Goal: Transaction & Acquisition: Purchase product/service

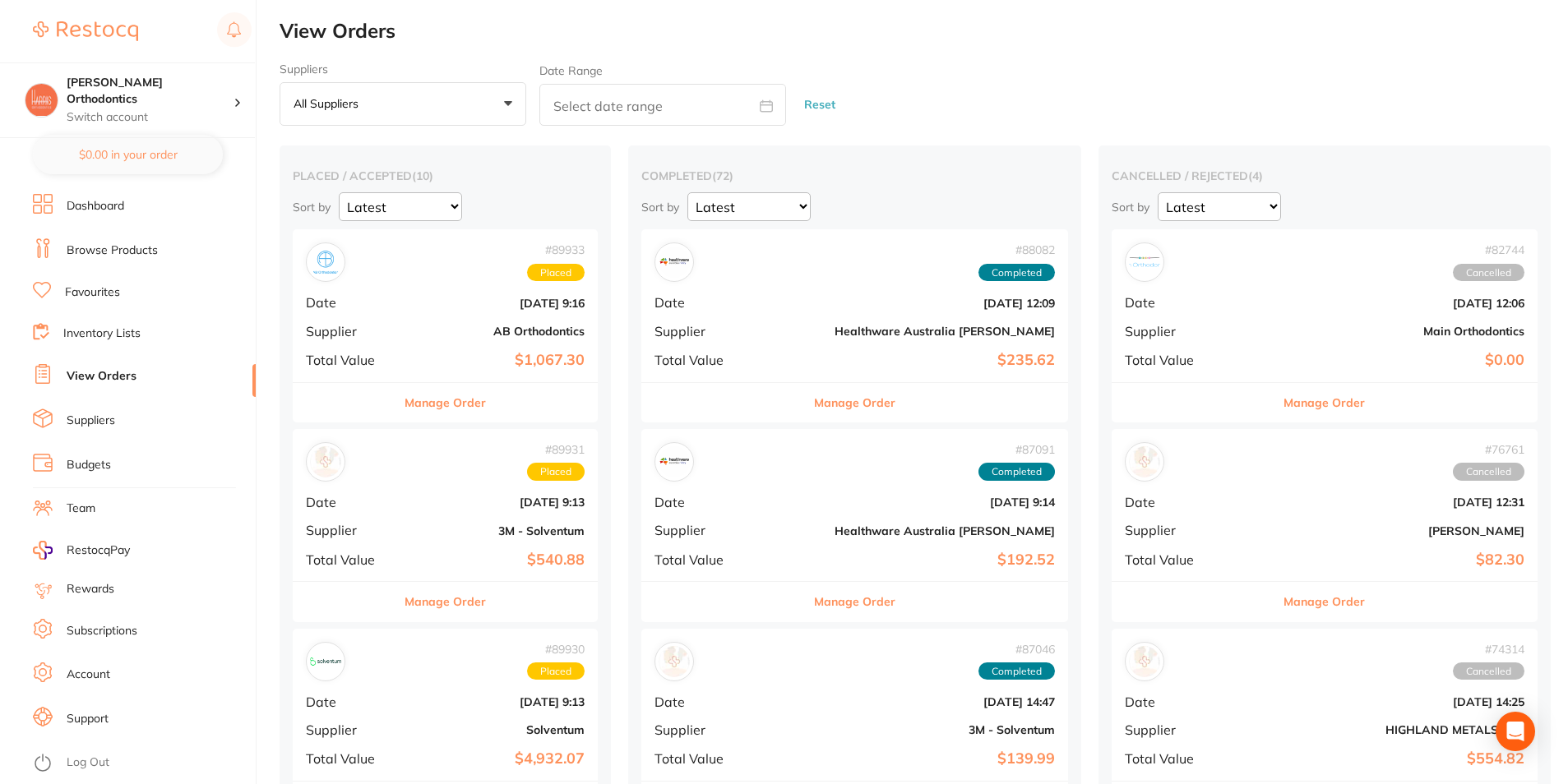
click at [71, 291] on link "Favourites" at bounding box center [93, 293] width 55 height 17
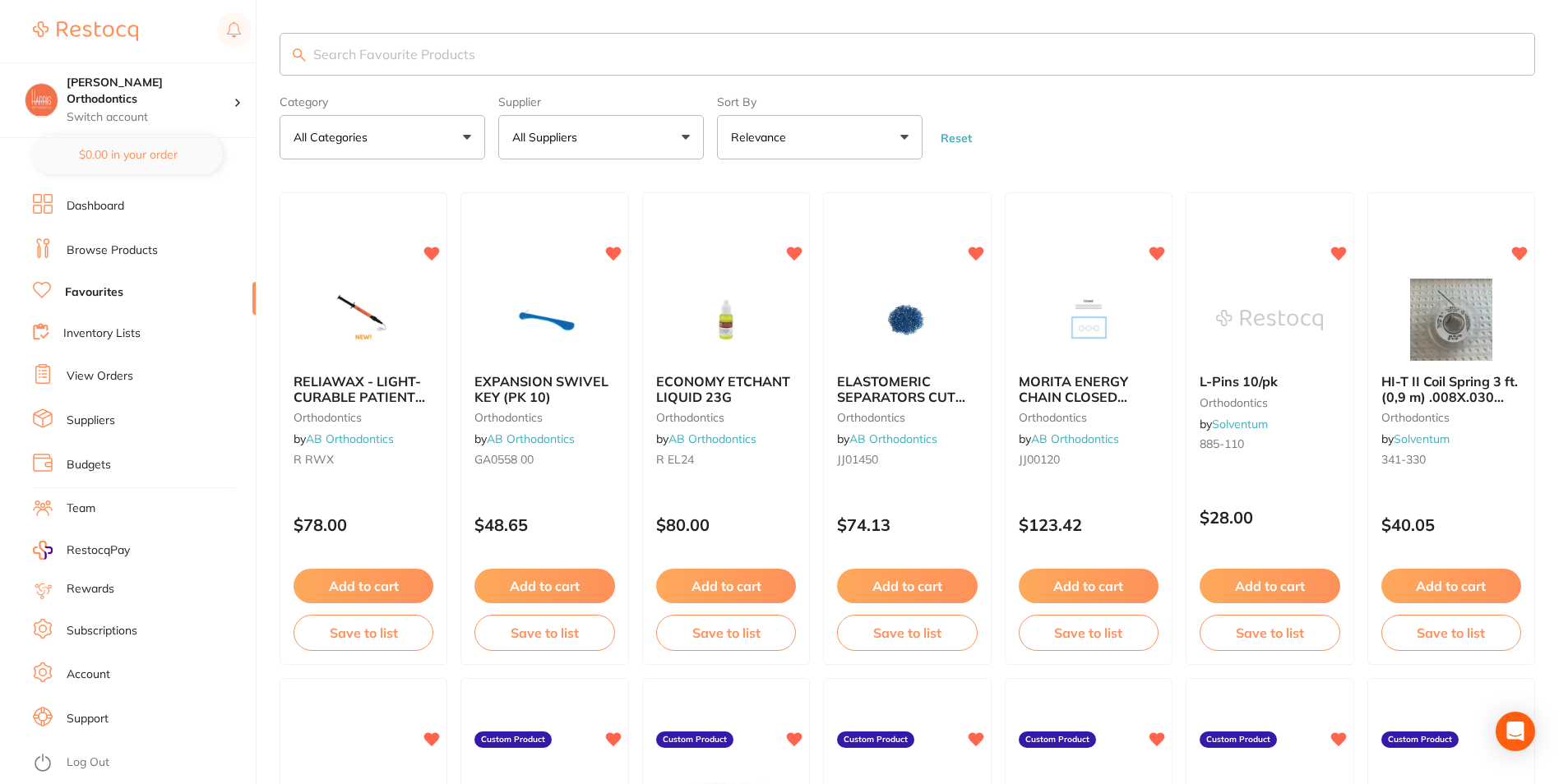
click at [118, 208] on link "Dashboard" at bounding box center [96, 207] width 58 height 17
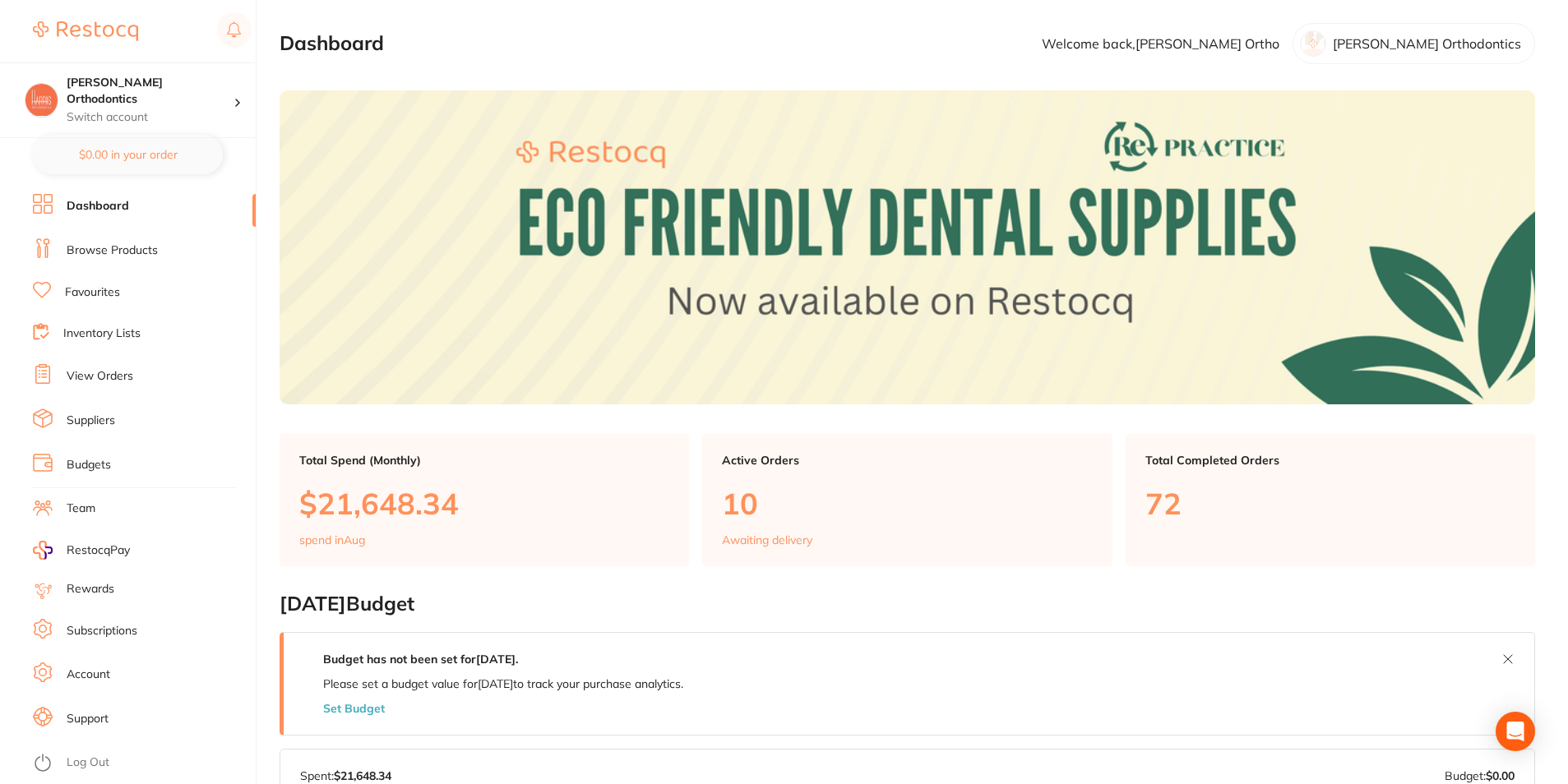
click at [113, 213] on link "Dashboard" at bounding box center [98, 207] width 63 height 17
click at [112, 291] on link "Favourites" at bounding box center [93, 293] width 55 height 17
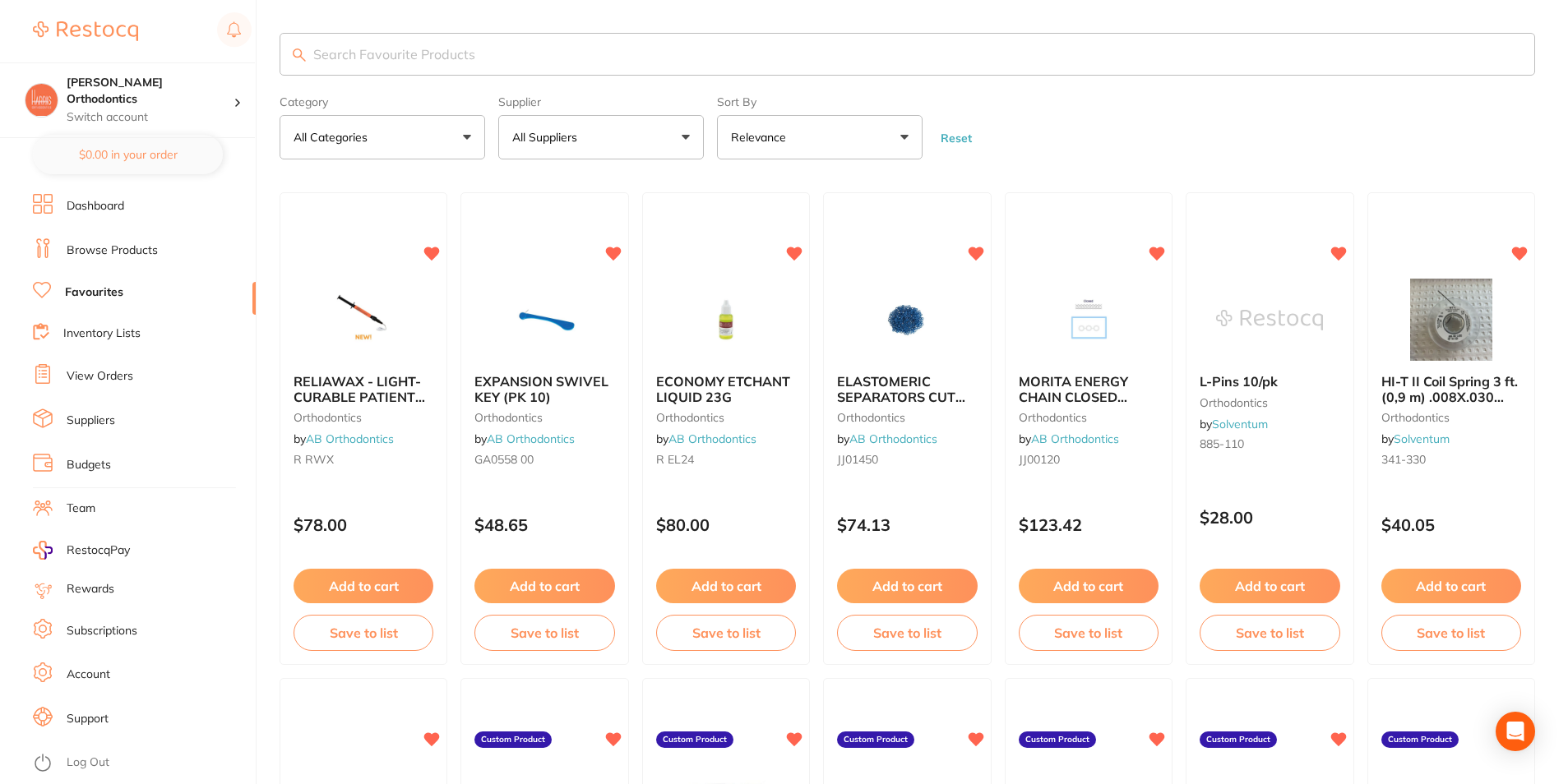
click at [644, 138] on button "All Suppliers" at bounding box center [600, 137] width 206 height 45
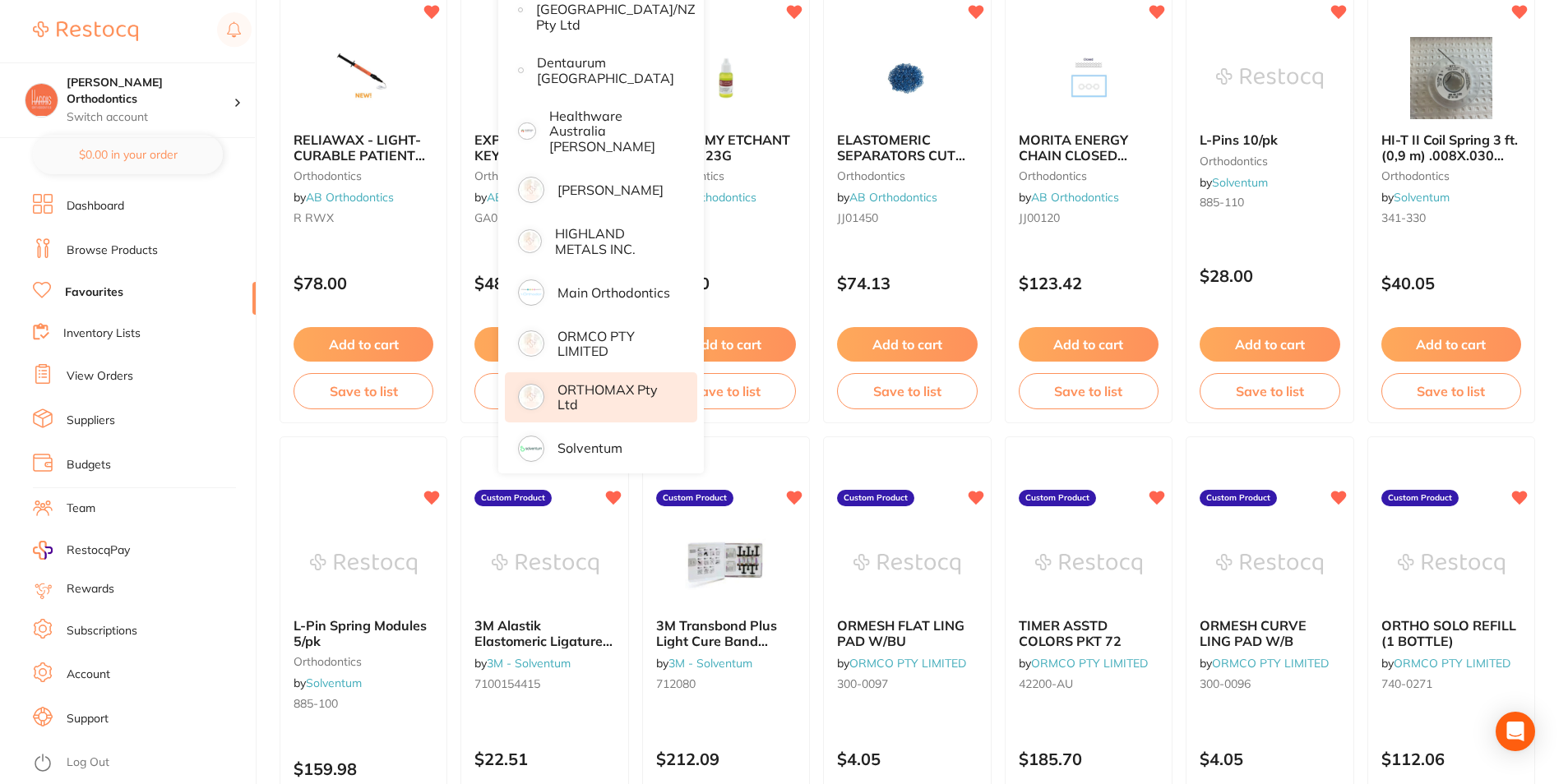
scroll to position [411, 0]
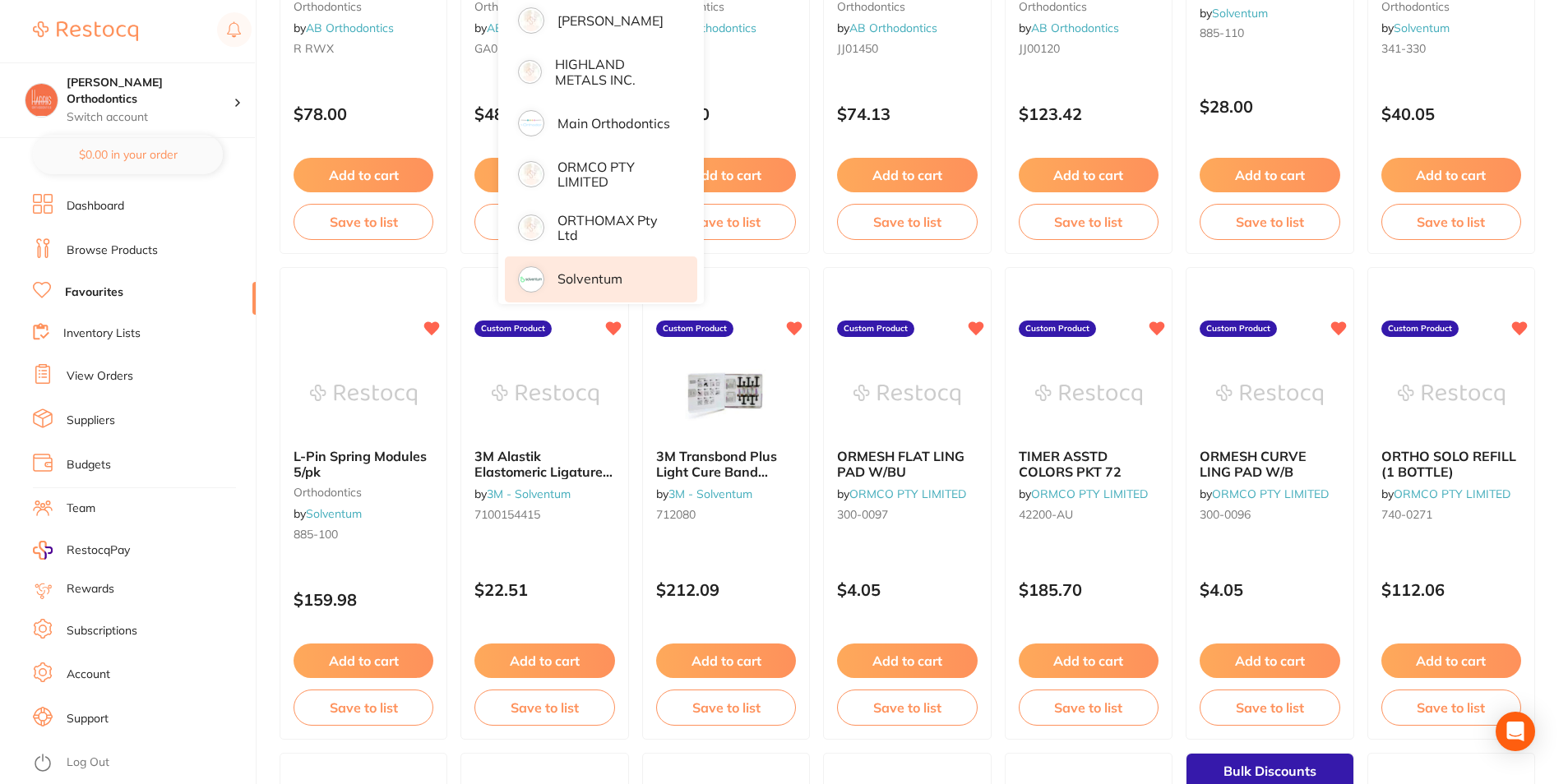
click at [593, 256] on li "Solventum" at bounding box center [600, 280] width 193 height 46
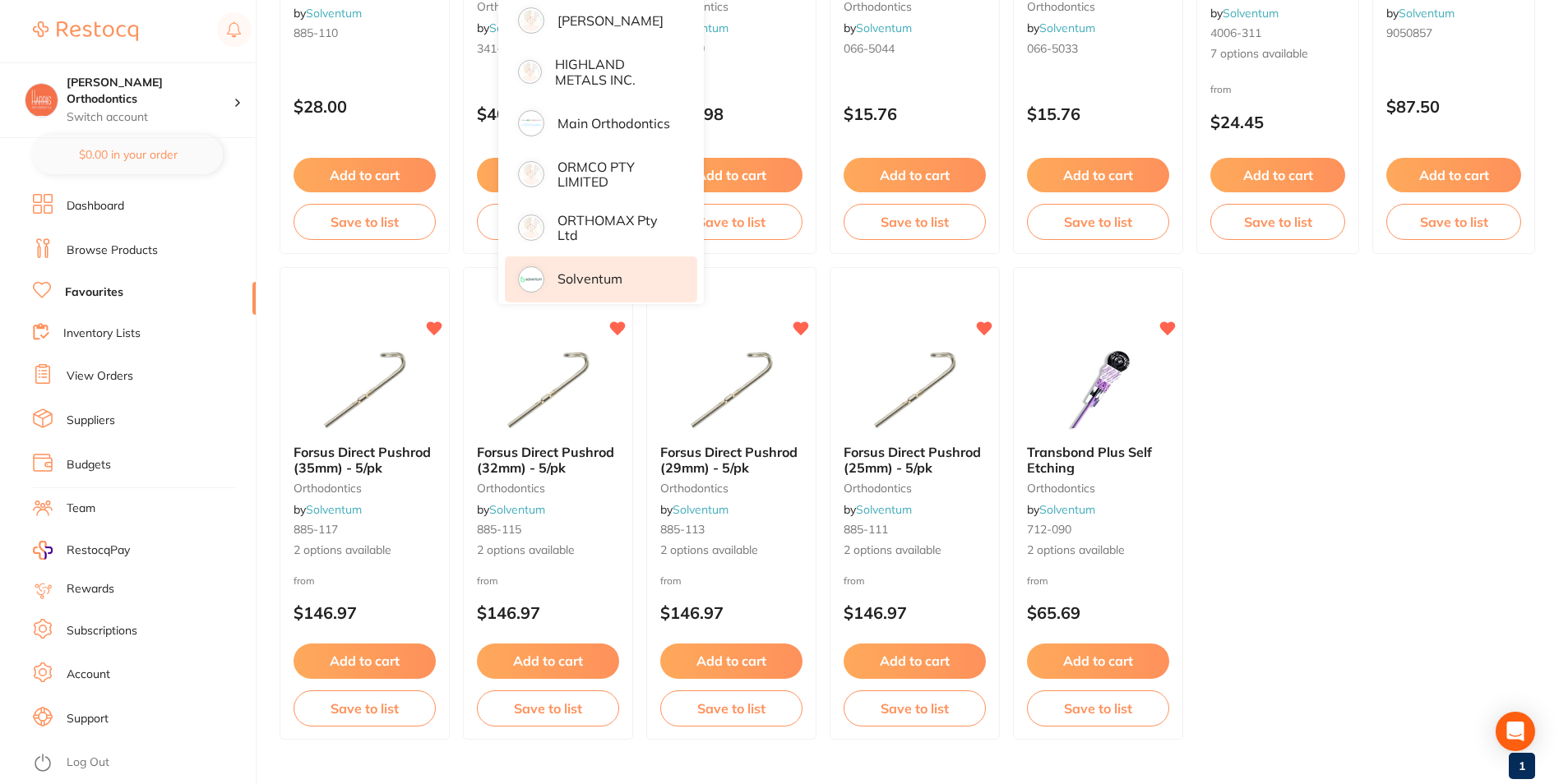
scroll to position [68, 0]
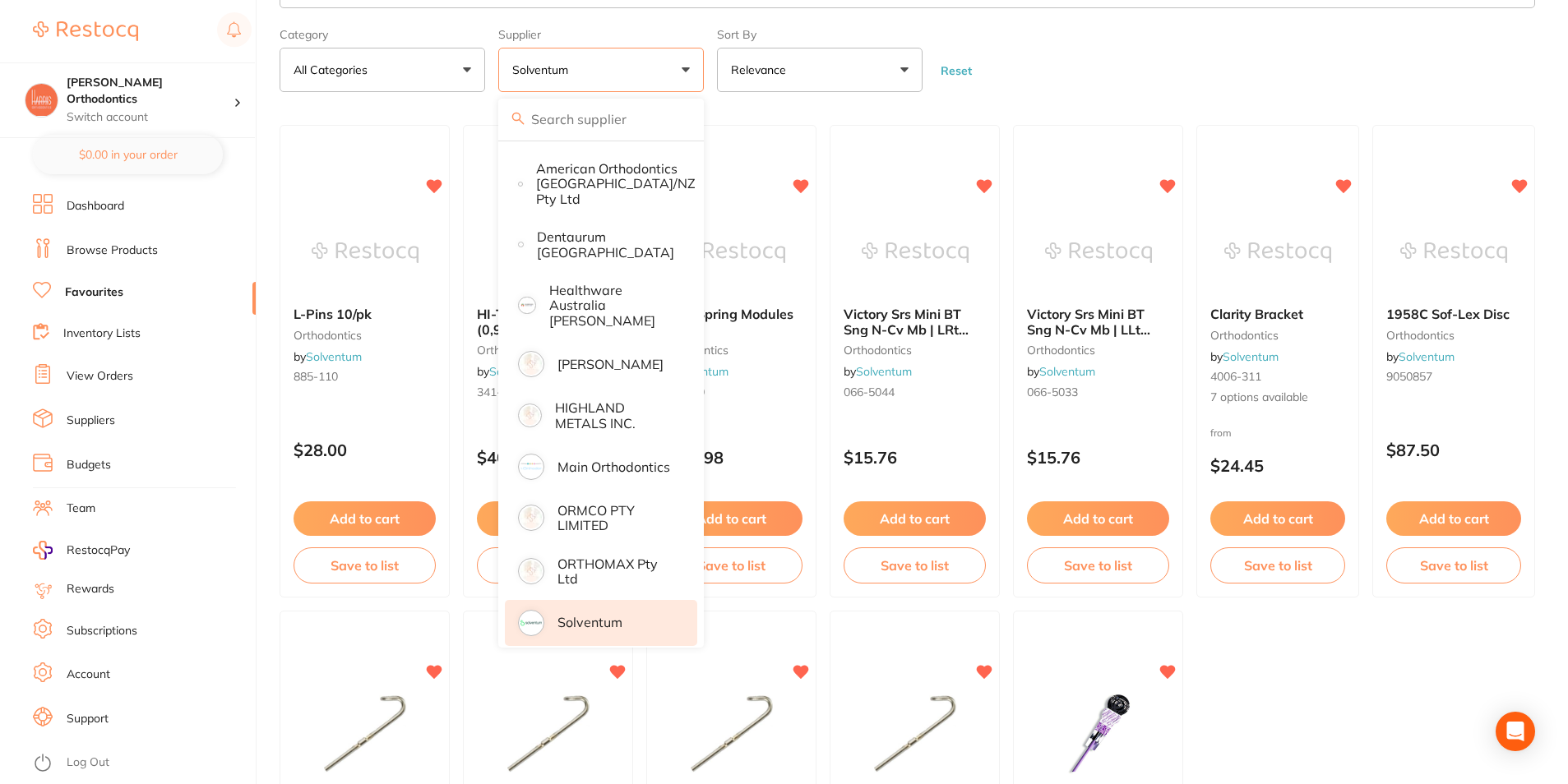
click at [1098, 52] on form "Category All Categories All Categories orthodontics Clear Category false All Ca…" at bounding box center [907, 56] width 1255 height 70
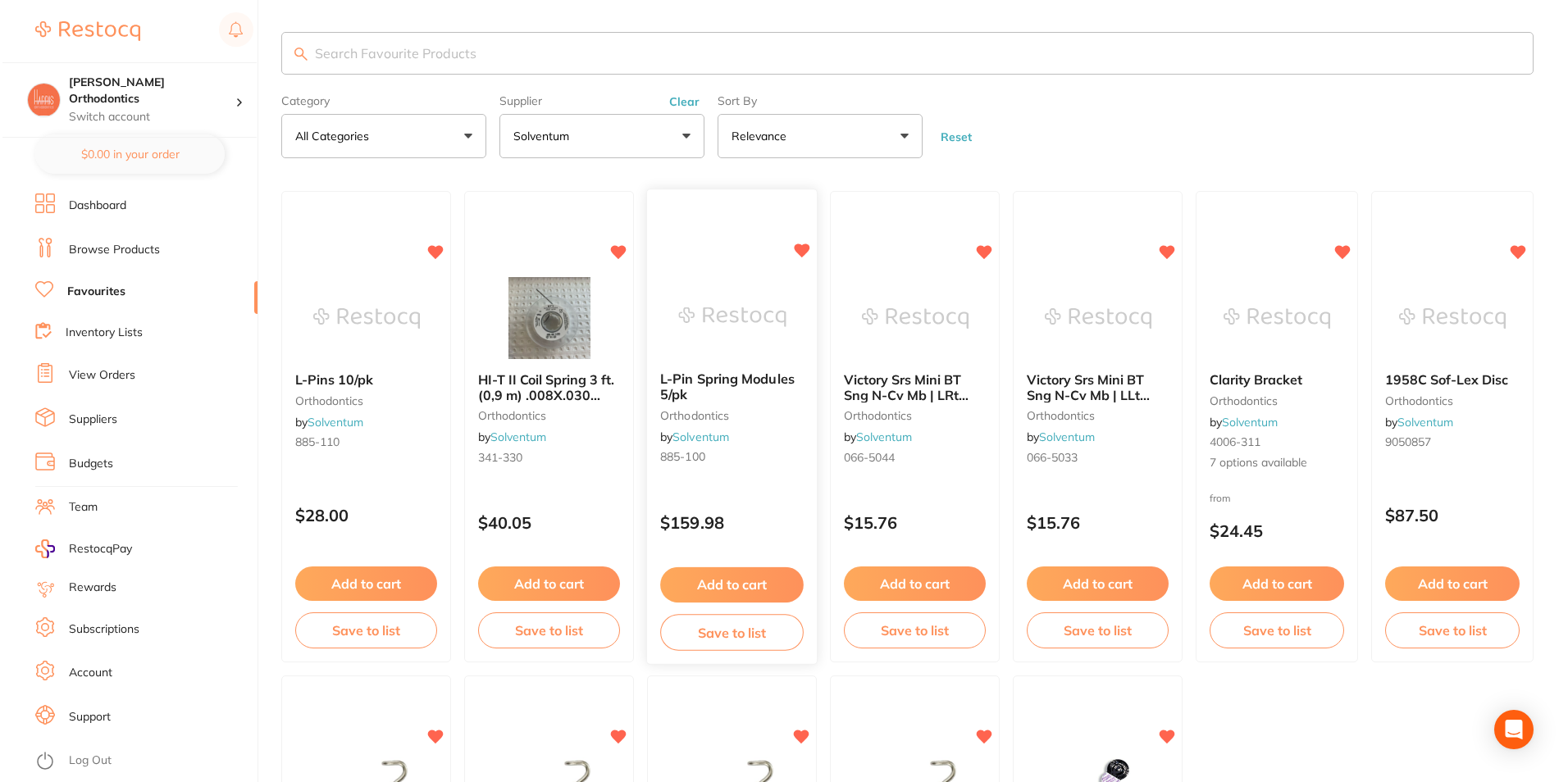
scroll to position [0, 0]
click at [928, 322] on img at bounding box center [912, 318] width 107 height 82
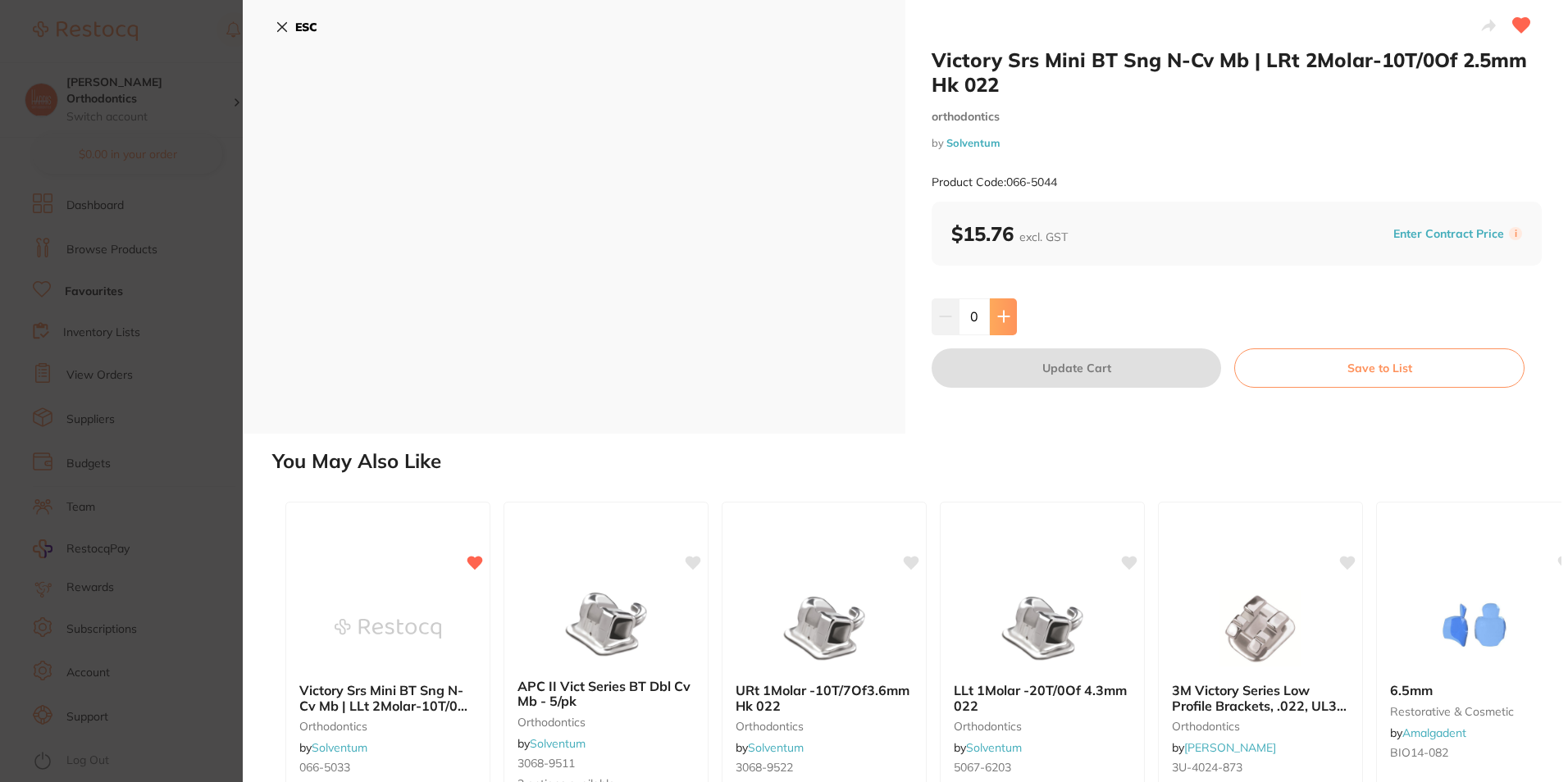
click at [1015, 324] on button at bounding box center [1003, 317] width 27 height 36
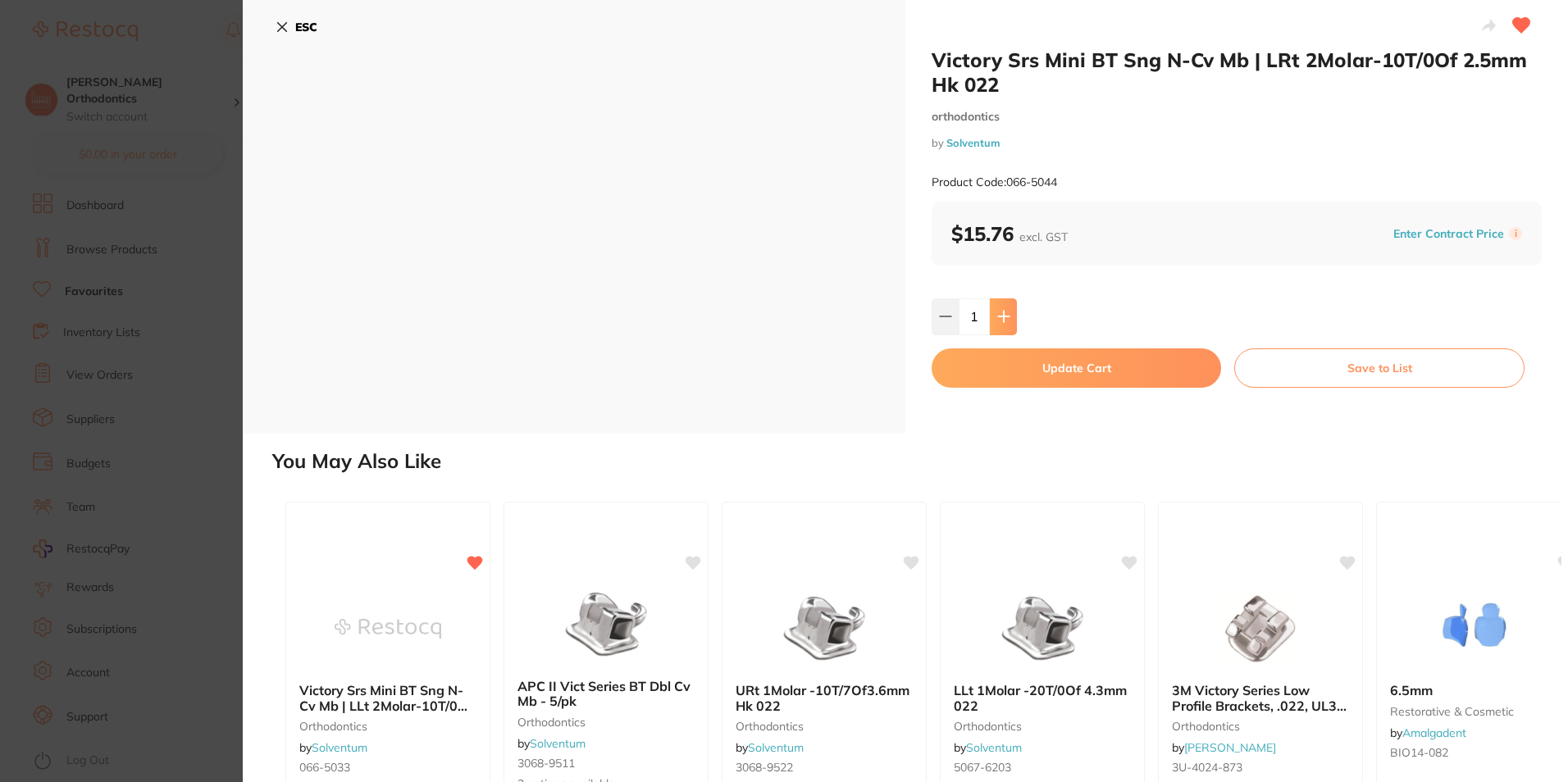
click at [1004, 316] on icon at bounding box center [1004, 317] width 13 height 13
type input "2"
click at [1024, 368] on button "Update Cart" at bounding box center [1076, 369] width 290 height 40
checkbox input "false"
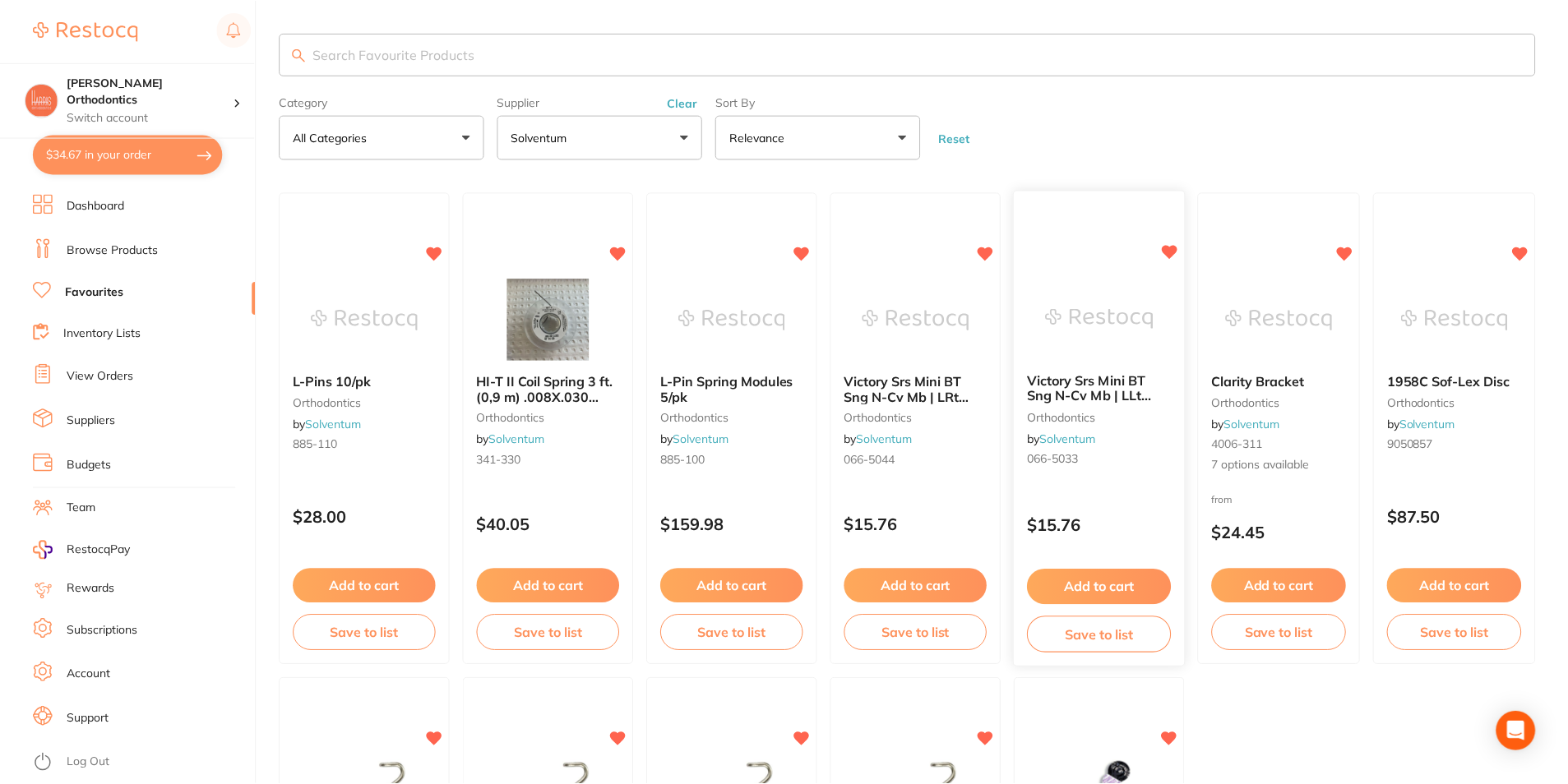
scroll to position [1, 0]
click at [1097, 396] on span "Victory Srs Mini BT Sng N-Cv Mb | LLt 2Molar-10T/0Of 2.5mm Hk 022" at bounding box center [1088, 404] width 125 height 63
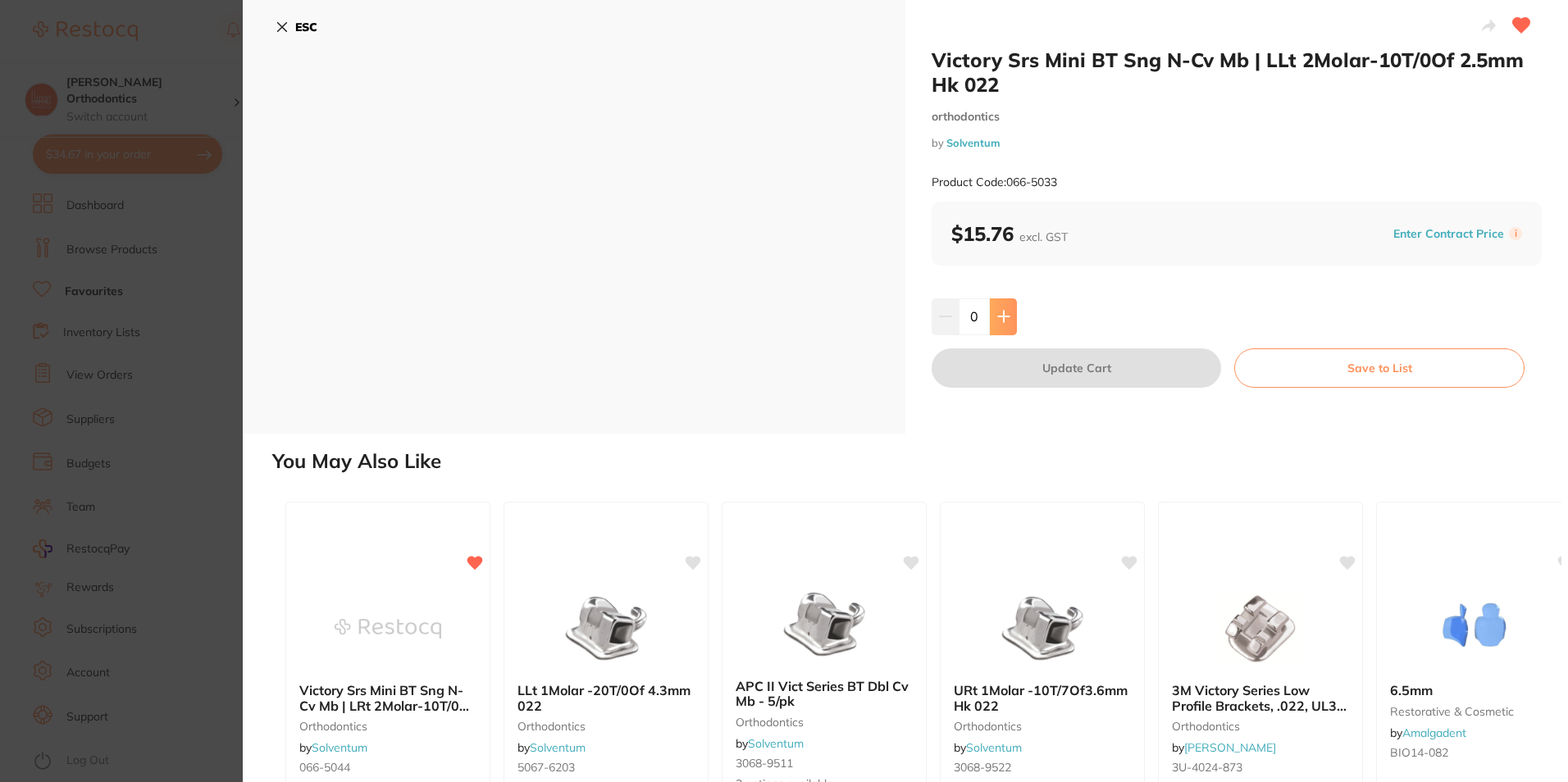
click at [997, 312] on icon at bounding box center [1004, 317] width 13 height 13
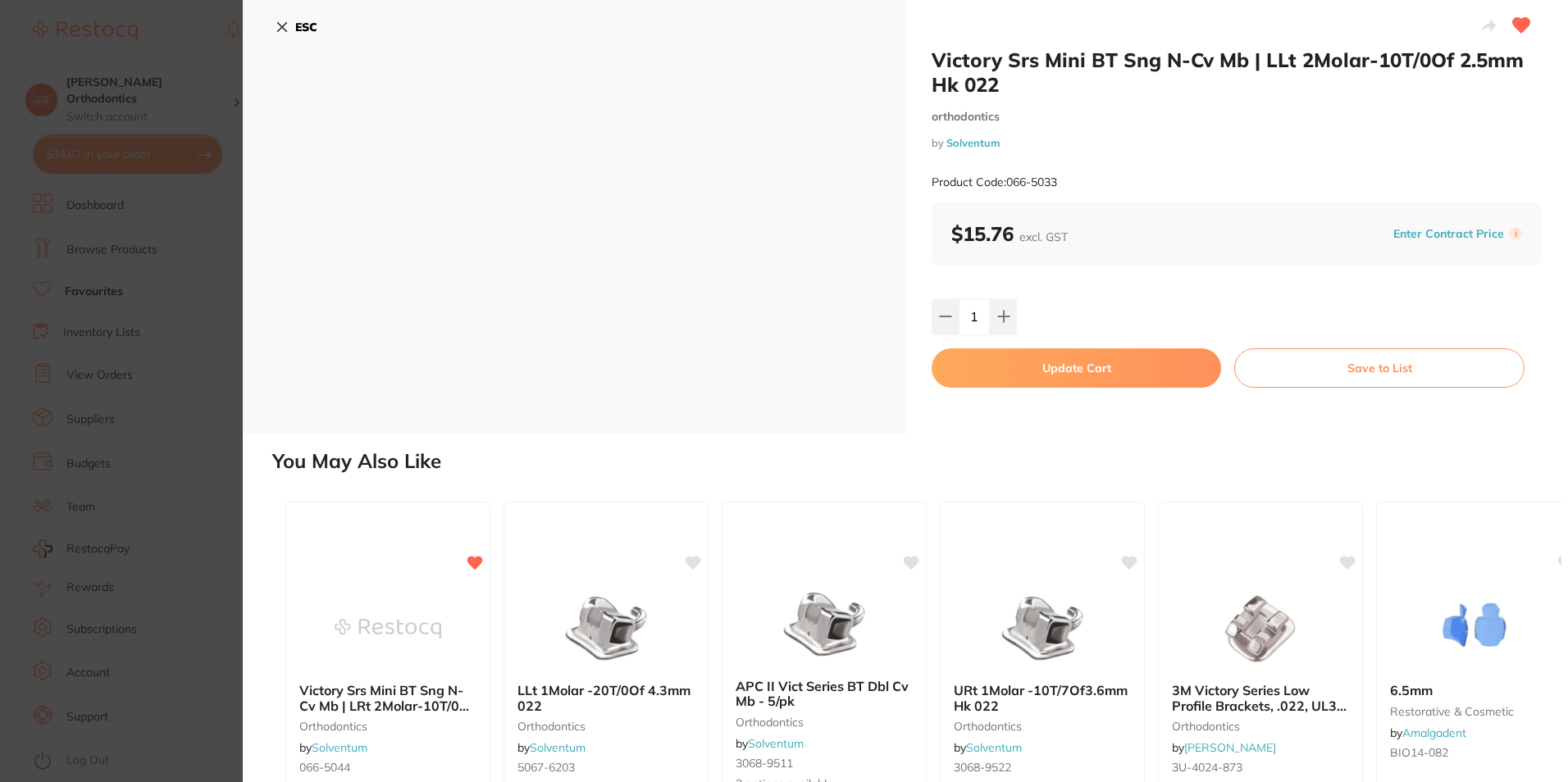
click at [1006, 318] on icon at bounding box center [1004, 317] width 13 height 13
type input "2"
click at [1027, 359] on button "Update Cart" at bounding box center [1076, 369] width 290 height 40
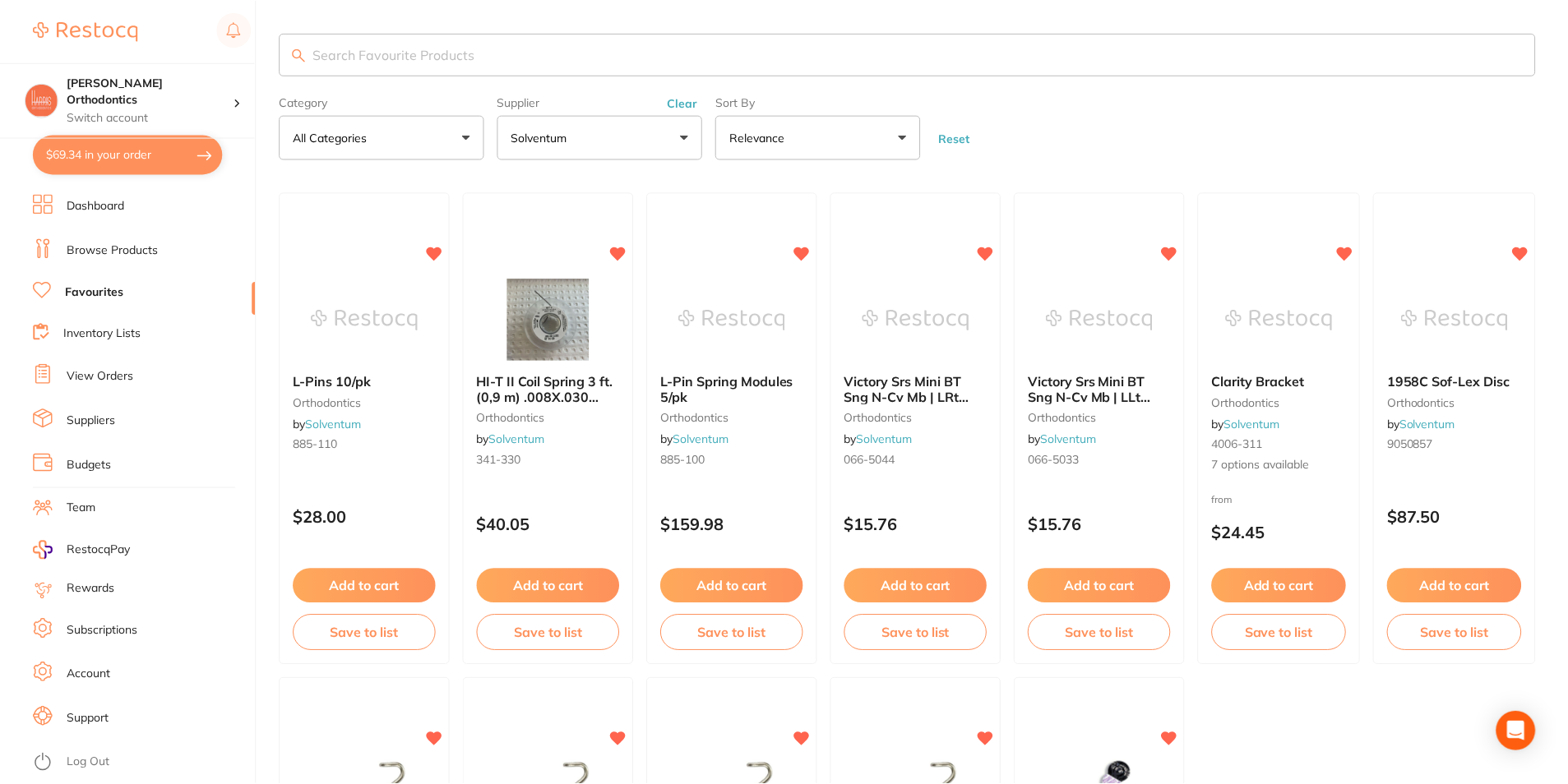
scroll to position [1, 0]
click at [192, 151] on button "$69.34 in your order" at bounding box center [128, 155] width 190 height 40
checkbox input "true"
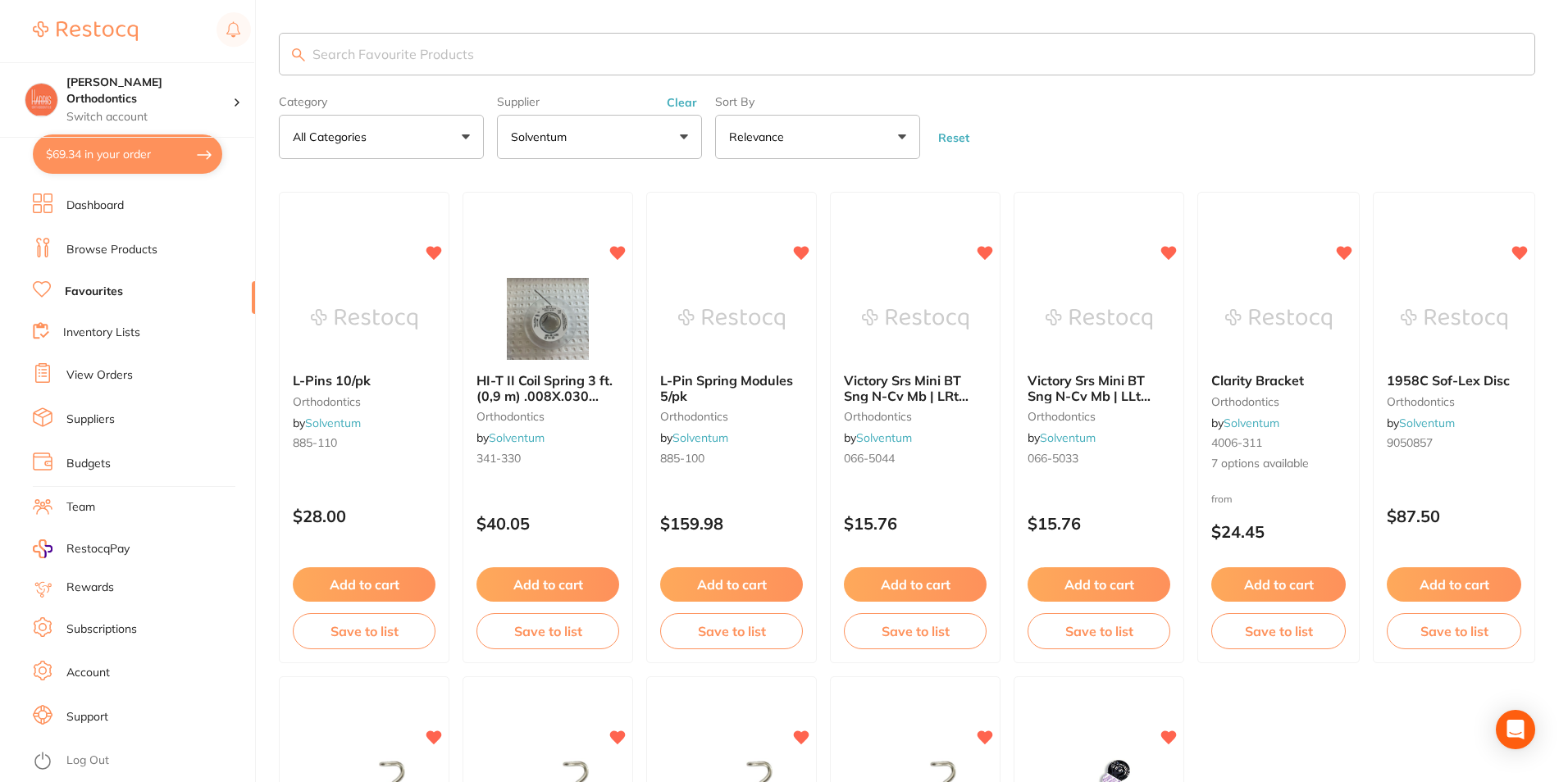
checkbox input "true"
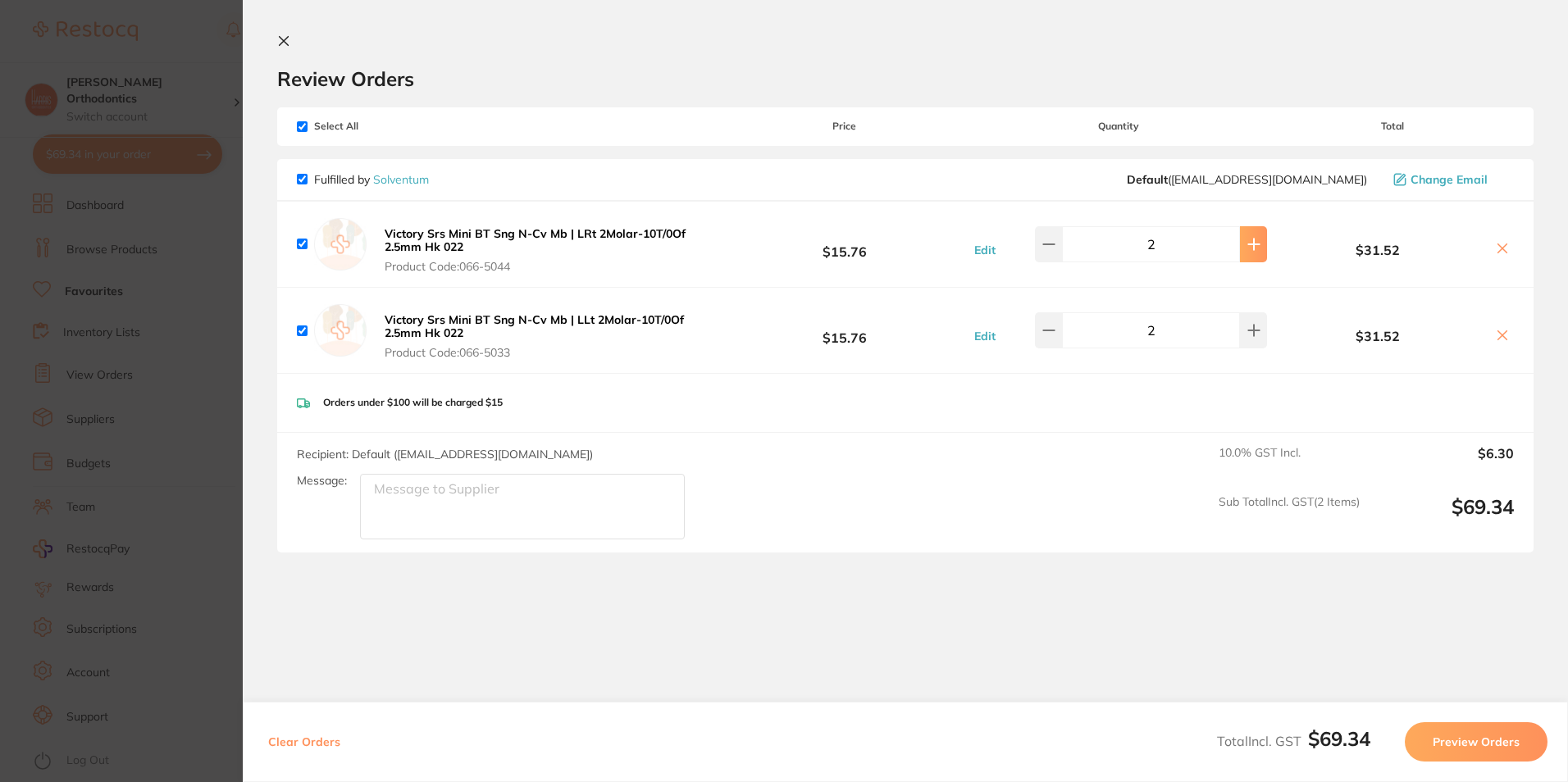
click at [1253, 246] on button at bounding box center [1253, 244] width 27 height 36
type input "3"
click at [1243, 262] on button at bounding box center [1253, 244] width 27 height 36
type input "3"
click at [1476, 745] on button "Preview Orders" at bounding box center [1476, 742] width 143 height 40
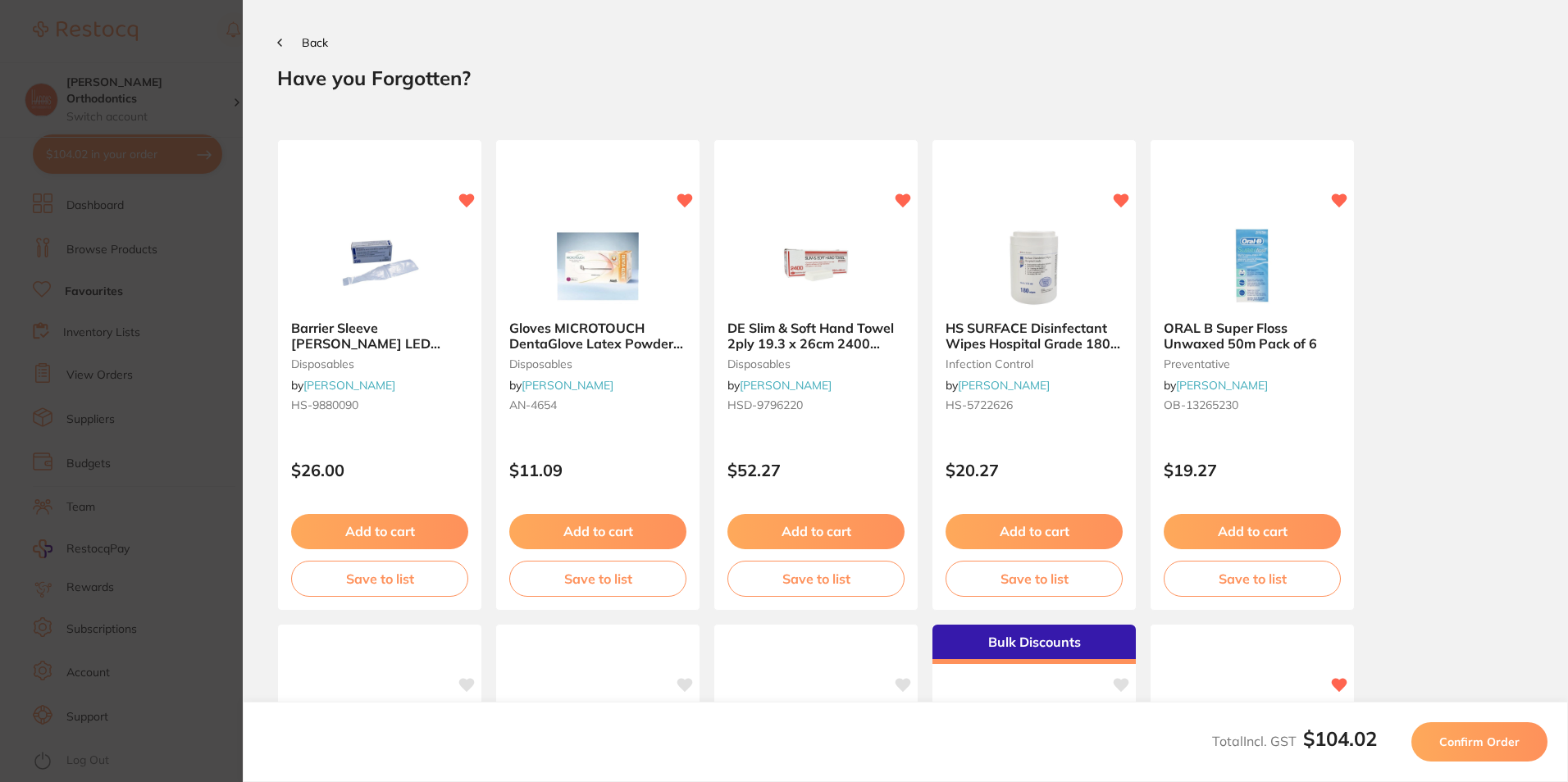
click at [1467, 729] on button "Confirm Order" at bounding box center [1479, 742] width 136 height 40
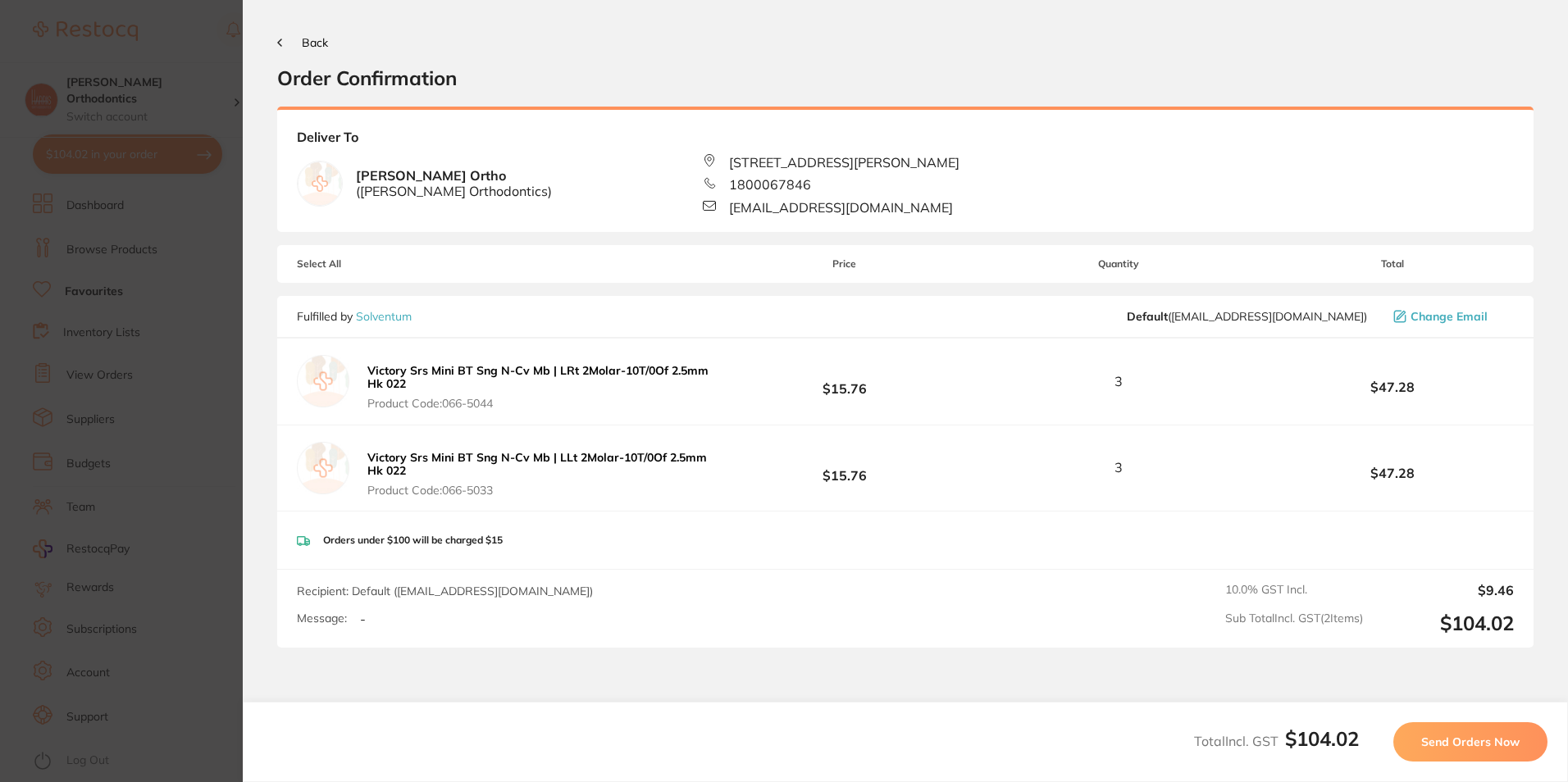
click at [1466, 747] on span "Send Orders Now" at bounding box center [1470, 742] width 98 height 15
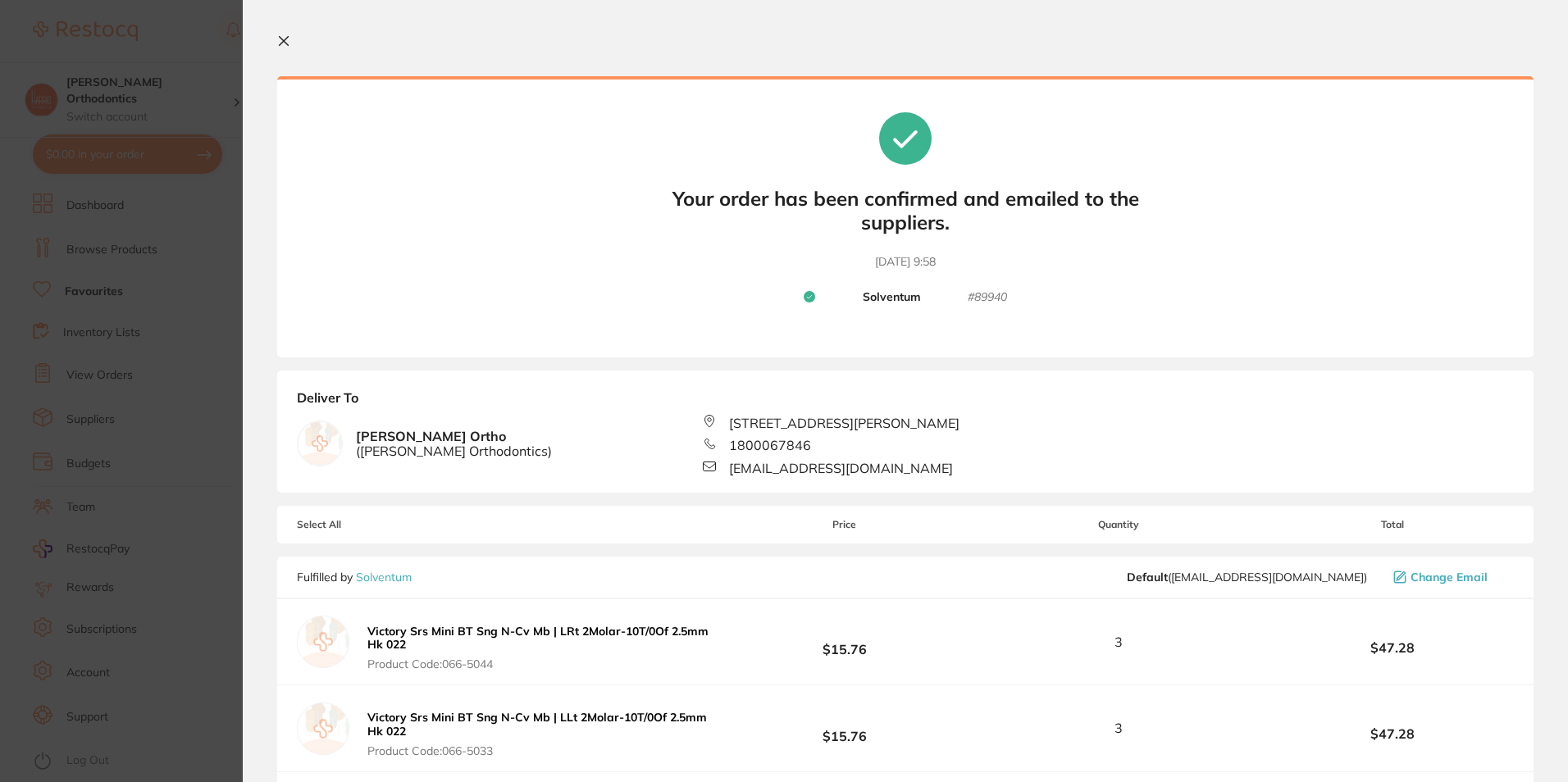
click at [287, 39] on icon at bounding box center [284, 41] width 13 height 13
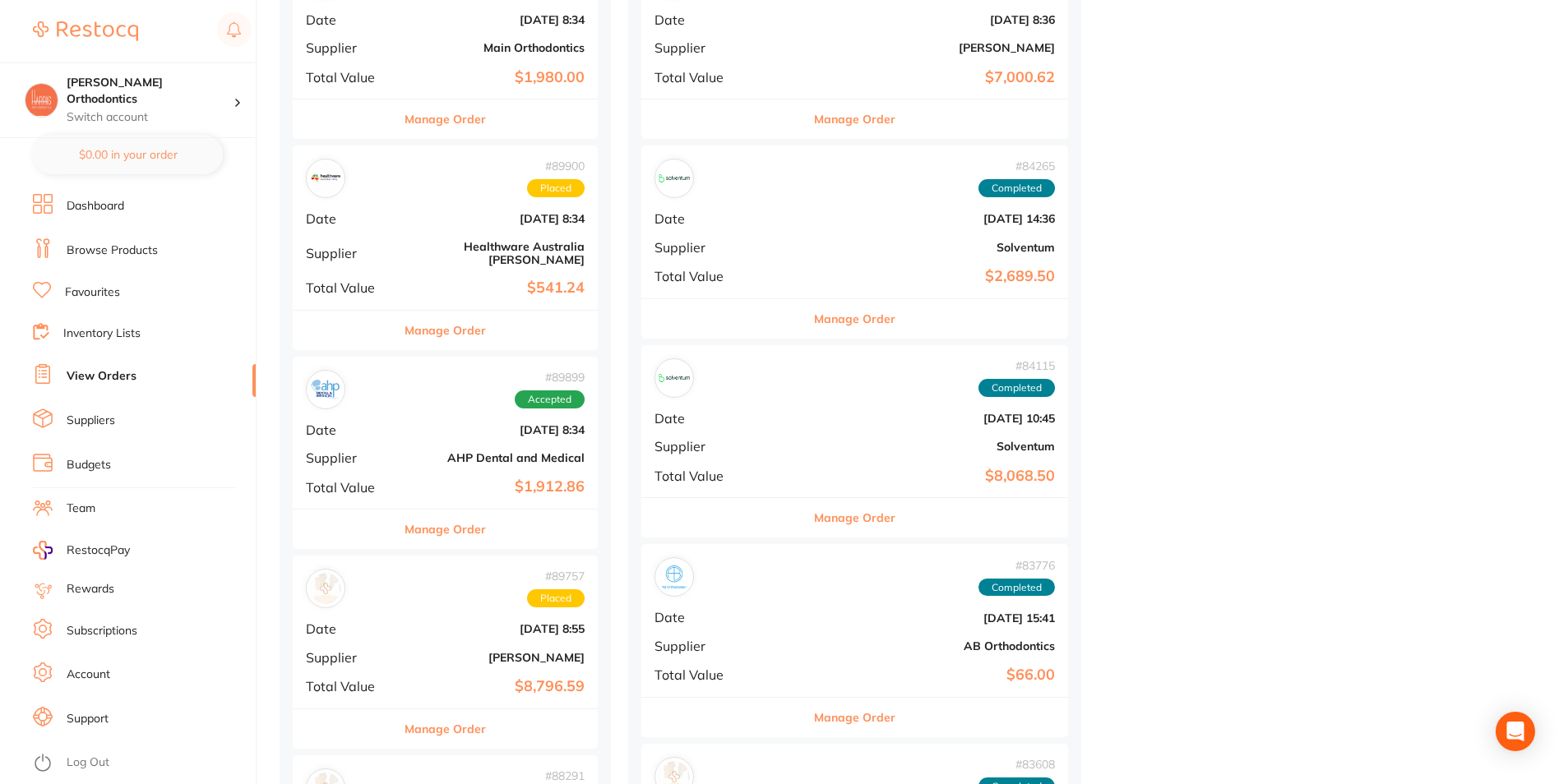
scroll to position [1809, 0]
